Goal: Task Accomplishment & Management: Use online tool/utility

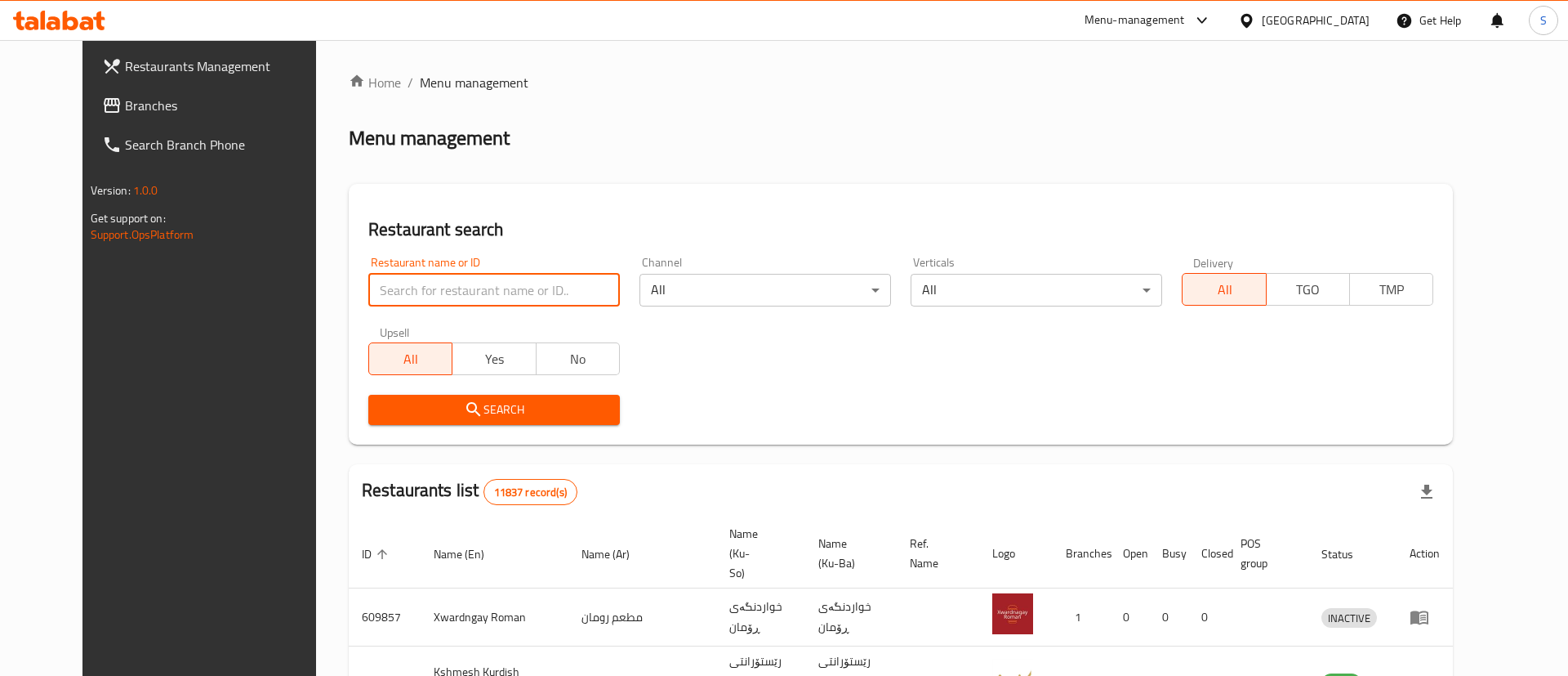
click at [442, 289] on input "search" at bounding box center [493, 290] width 251 height 33
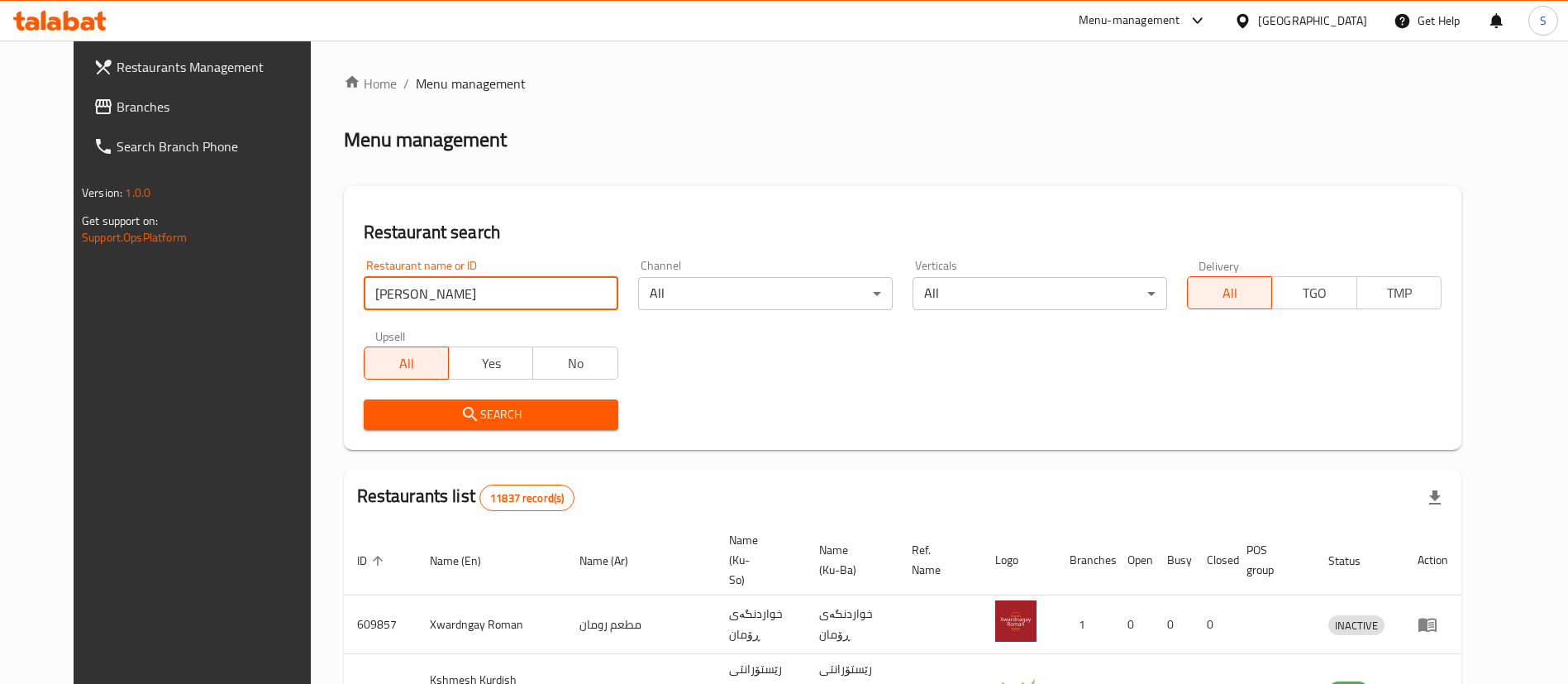
type input "[PERSON_NAME]"
click button "Search" at bounding box center [490, 414] width 254 height 30
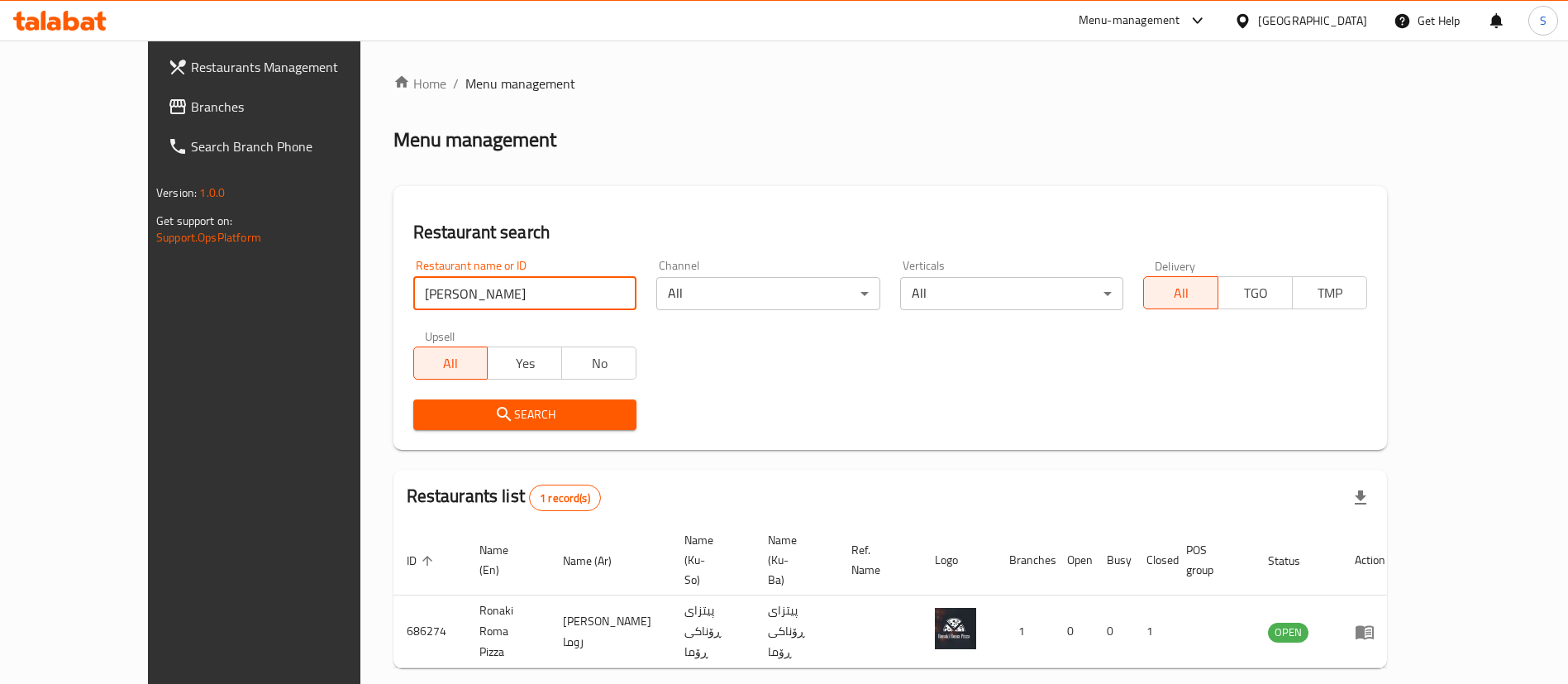
click at [870, 363] on div "Restaurant name or ID ronaki [GEOGRAPHIC_DATA] Restaurant name or ID Channel Al…" at bounding box center [889, 344] width 973 height 190
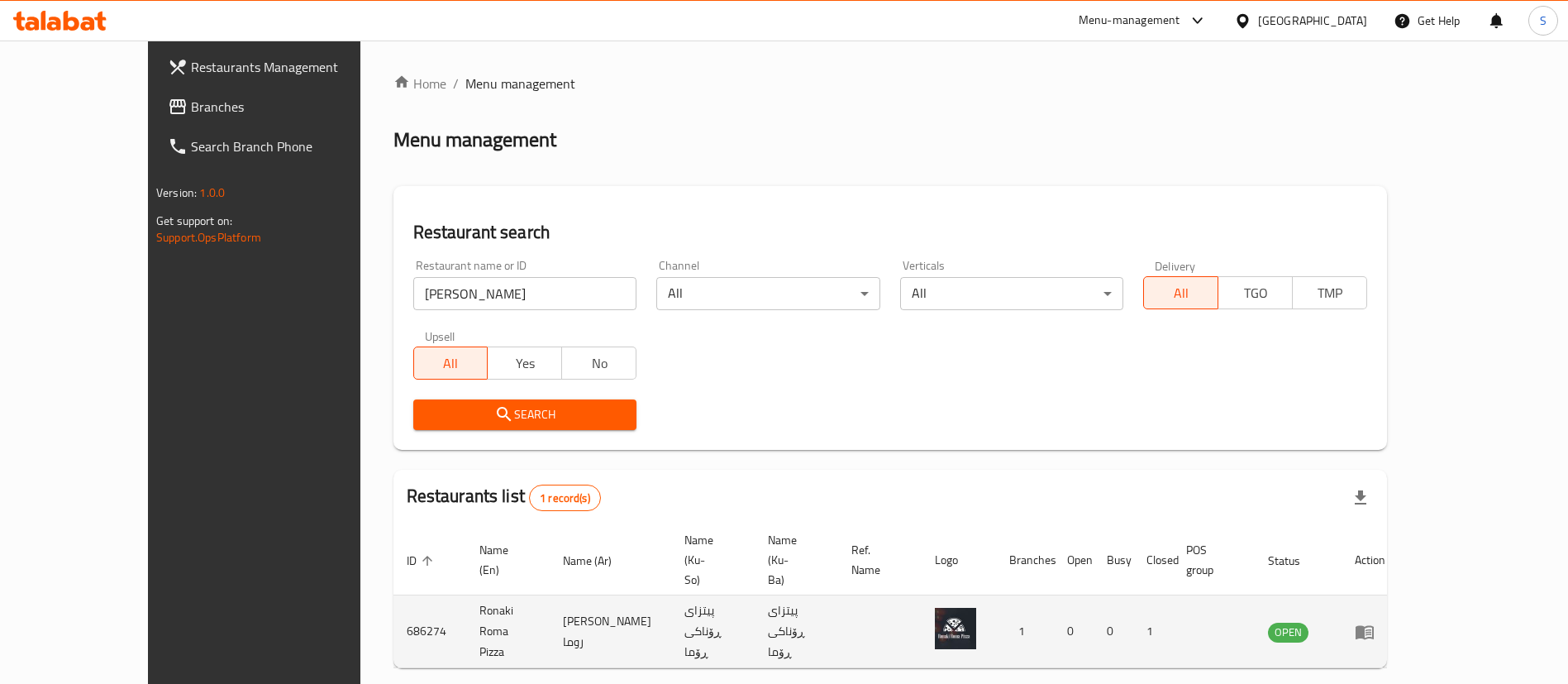
click at [1373, 625] on icon "enhanced table" at bounding box center [1364, 632] width 18 height 14
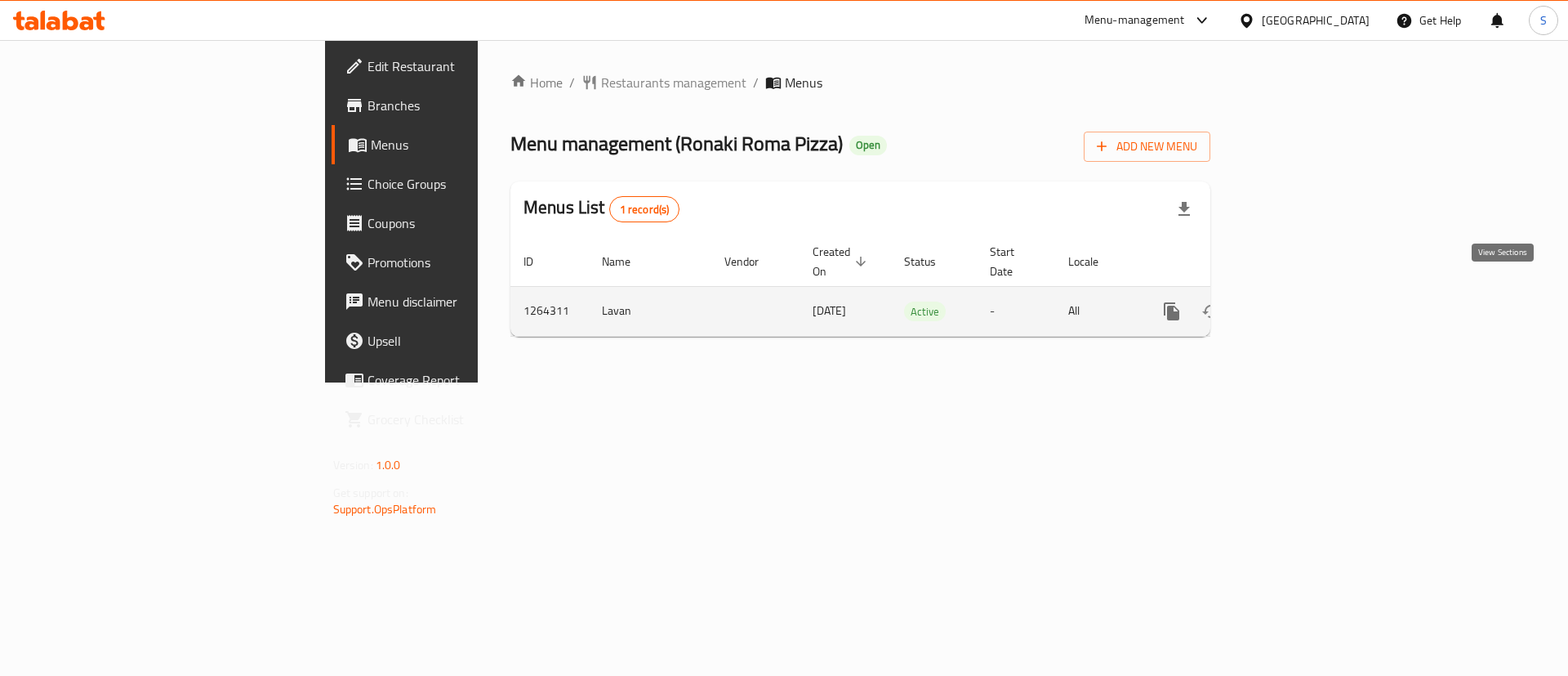
click at [1299, 301] on icon "enhanced table" at bounding box center [1289, 310] width 20 height 20
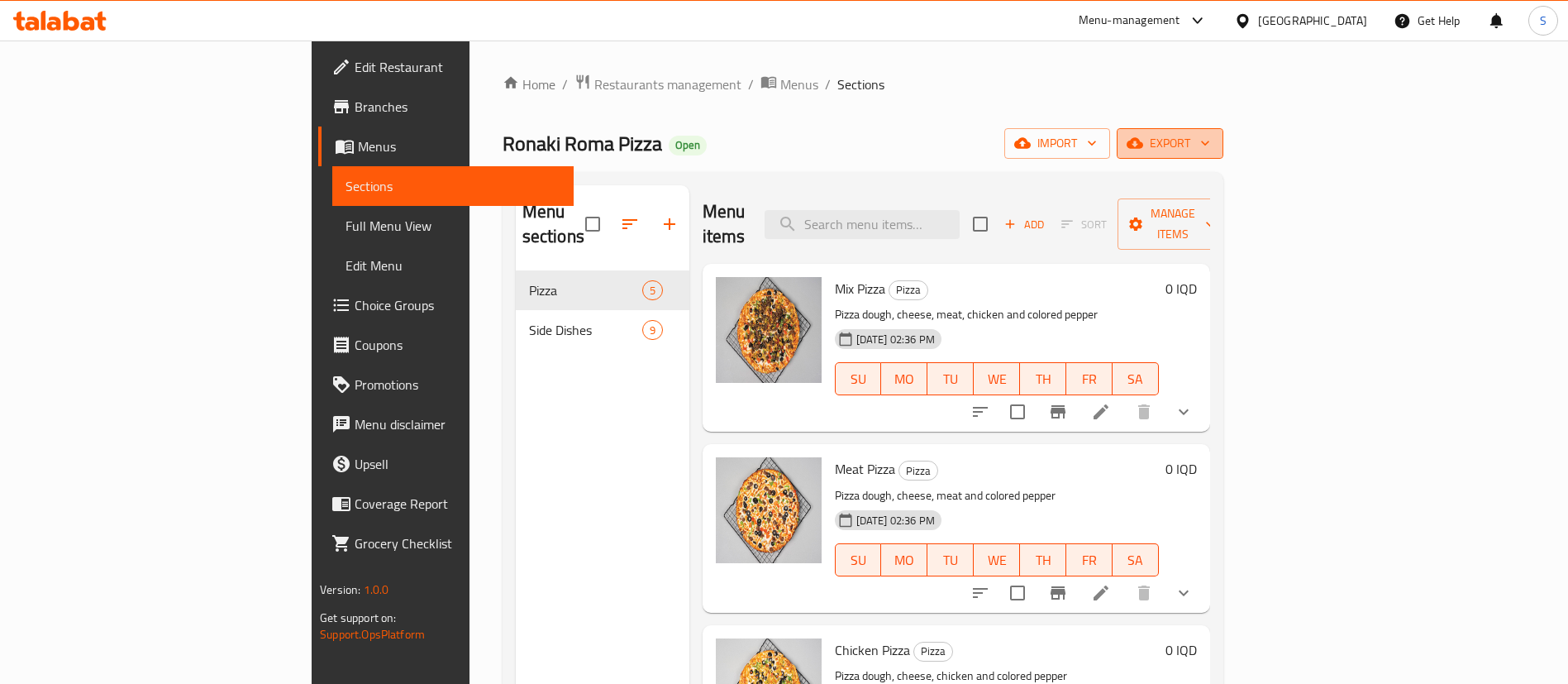
click at [1210, 140] on span "export" at bounding box center [1170, 144] width 80 height 21
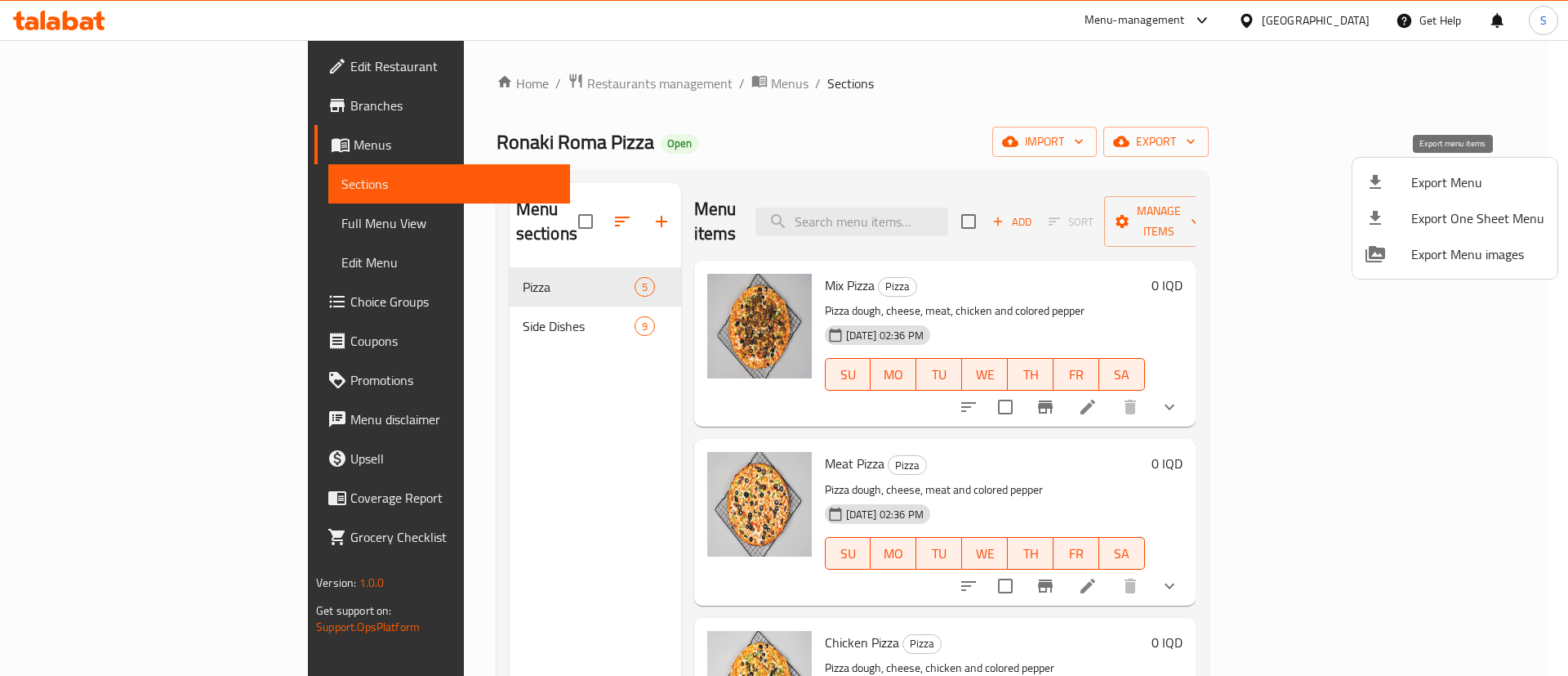
click at [1412, 192] on span "Export Menu" at bounding box center [1477, 181] width 133 height 20
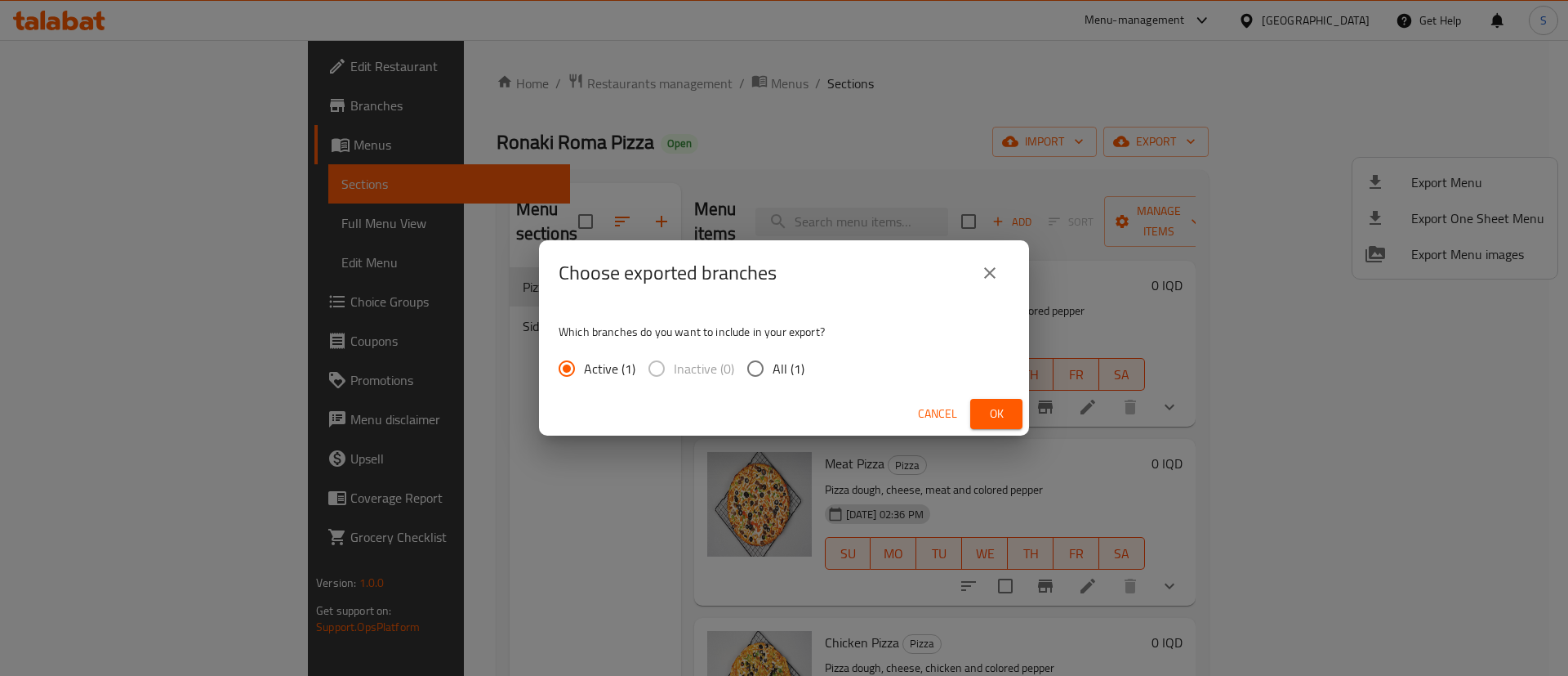
click at [987, 416] on span "Ok" at bounding box center [996, 414] width 26 height 21
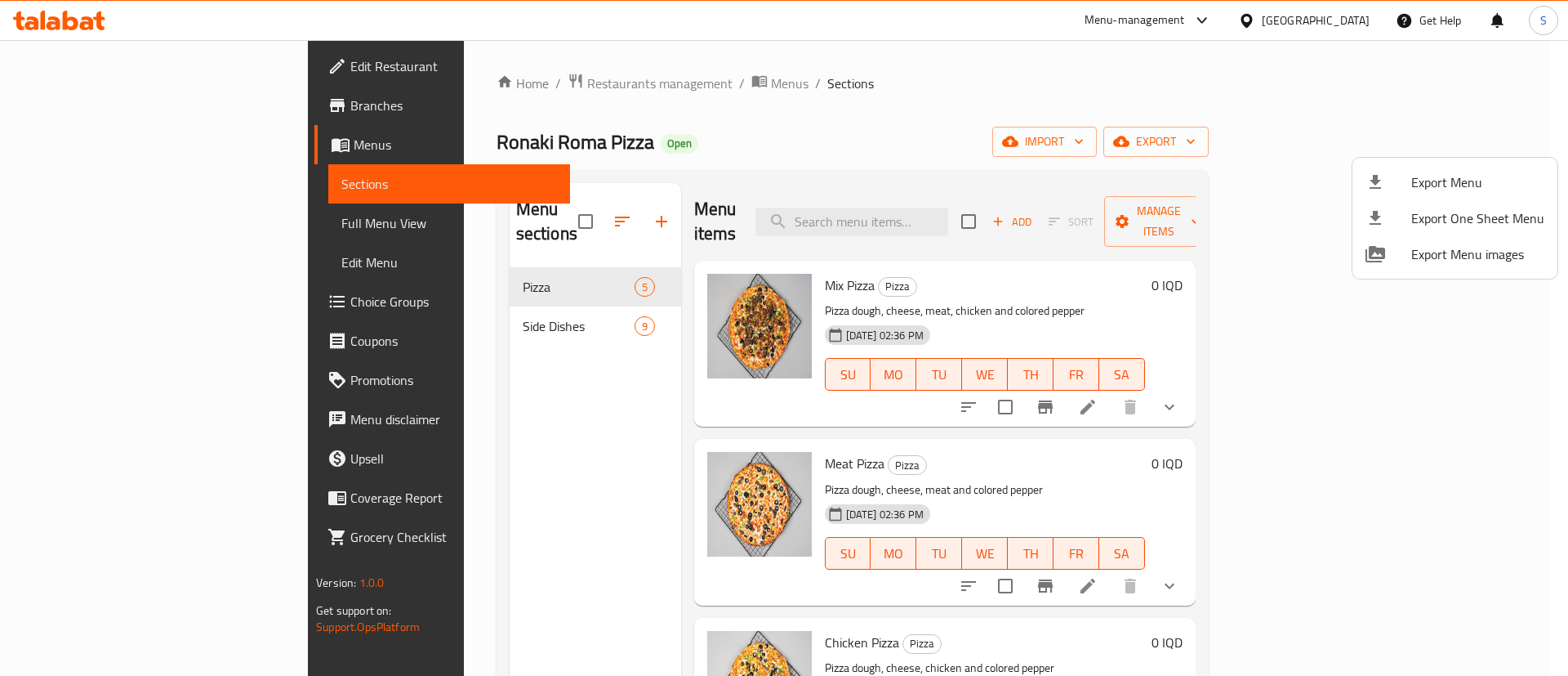
click at [721, 74] on div at bounding box center [784, 338] width 1568 height 676
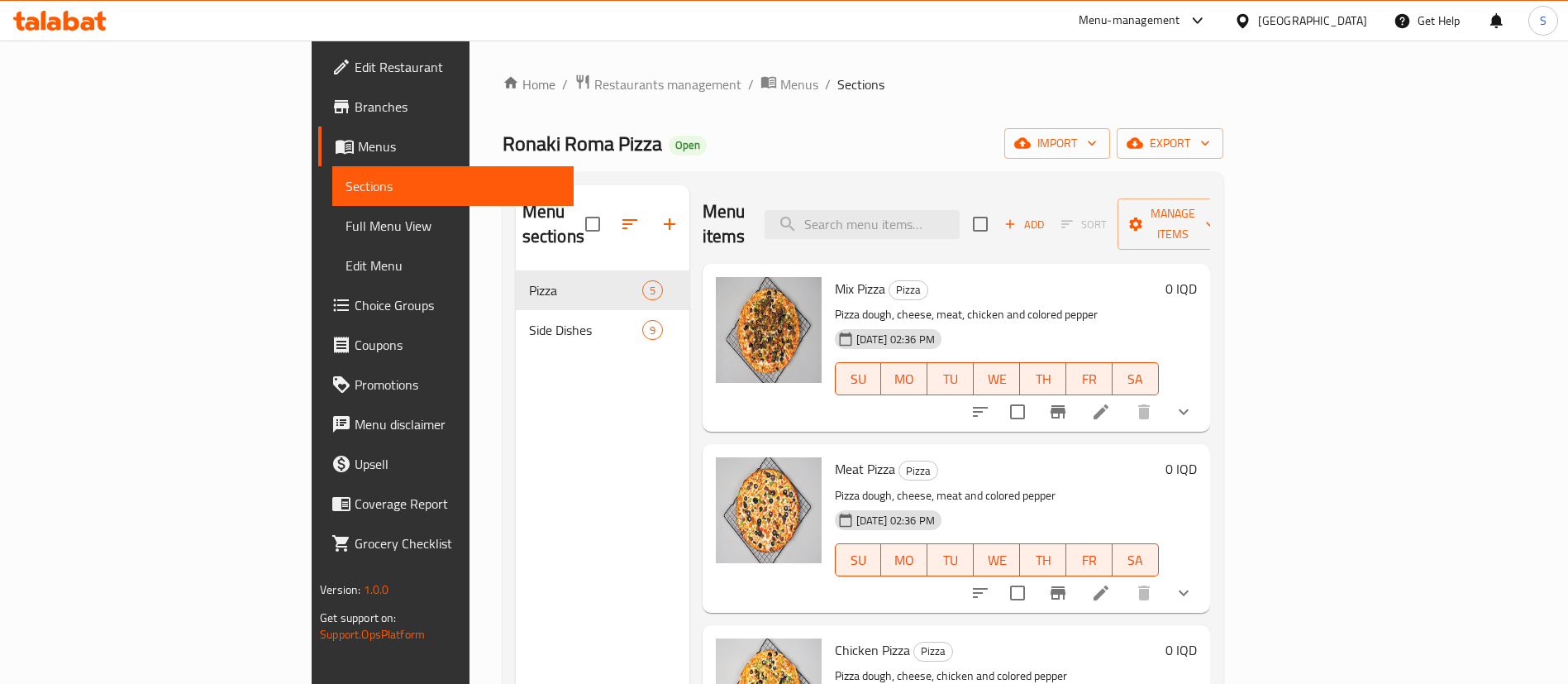
click at [805, 126] on div "Home / Restaurants management / Menus / Sections Ronaki Roma Pizza Open import …" at bounding box center [862, 478] width 721 height 809
click at [792, 107] on div "Home / Restaurants management / Menus / Sections Ronaki Roma Pizza Open import …" at bounding box center [862, 478] width 721 height 809
click at [786, 101] on div "Home / Restaurants management / Menus / Sections Ronaki Roma Pizza Open import …" at bounding box center [862, 478] width 721 height 809
